Goal: Register for event/course

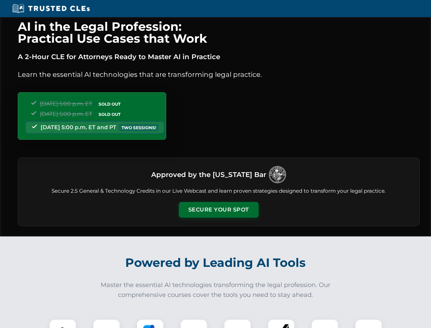
click at [218, 210] on button "Secure Your Spot" at bounding box center [219, 210] width 80 height 16
click at [63, 323] on img at bounding box center [63, 333] width 20 height 20
click at [107, 323] on div at bounding box center [106, 332] width 27 height 27
